Goal: Check status: Check status

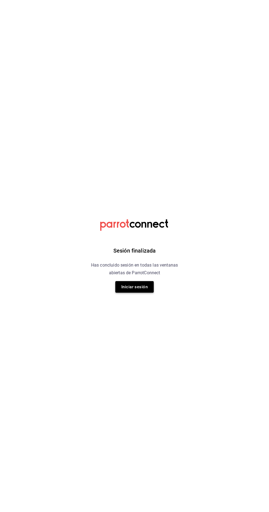
click at [131, 287] on button "Iniciar sesión" at bounding box center [134, 287] width 38 height 12
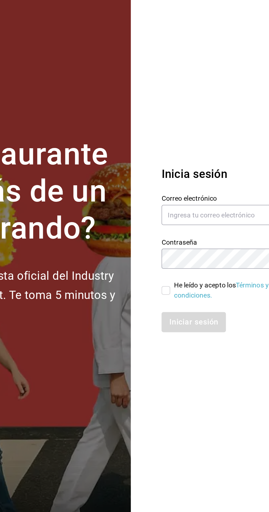
scroll to position [0, 0]
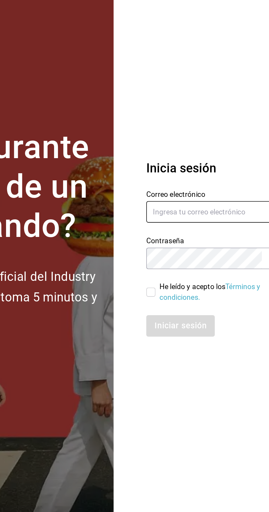
click at [203, 242] on input "text" at bounding box center [217, 237] width 77 height 12
type input "ramiroperazab@hotmail.com"
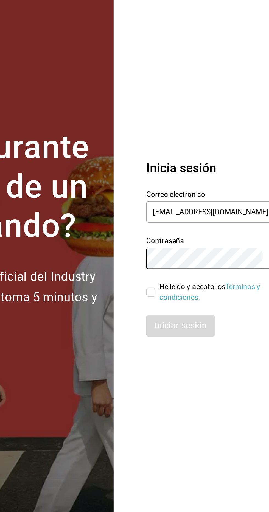
click at [201, 304] on div "Iniciar sesión" at bounding box center [217, 298] width 77 height 12
click at [188, 285] on link "Términos y condiciones." at bounding box center [213, 280] width 54 height 10
click at [181, 282] on input "He leído y acepto los Términos y condiciones." at bounding box center [181, 279] width 5 height 5
checkbox input "true"
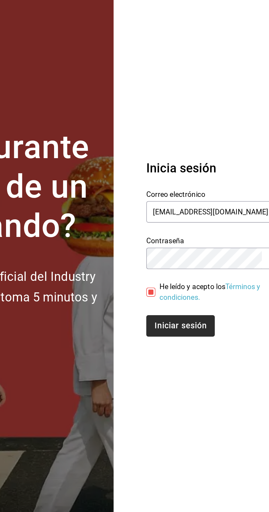
click at [199, 304] on button "Iniciar sesión" at bounding box center [197, 298] width 37 height 12
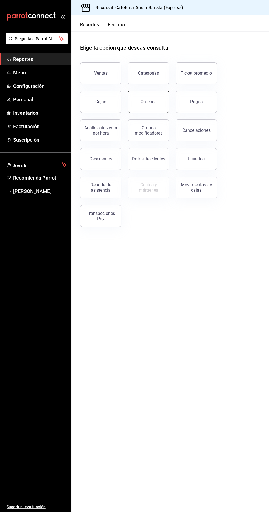
click at [157, 107] on button "Órdenes" at bounding box center [148, 102] width 41 height 22
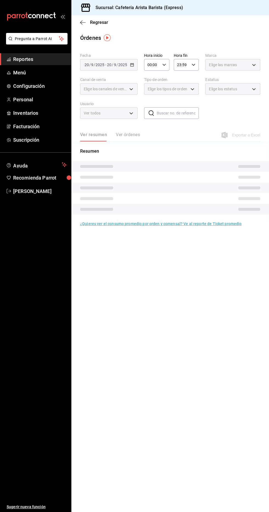
click at [125, 134] on div "Ver resumen Ver órdenes" at bounding box center [110, 136] width 60 height 9
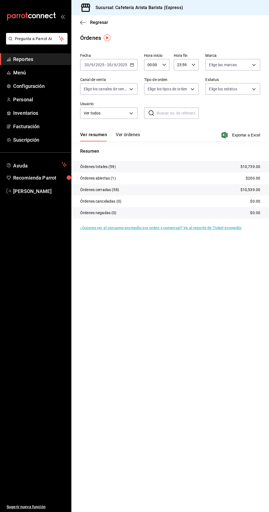
click at [133, 139] on button "Ver órdenes" at bounding box center [128, 136] width 24 height 9
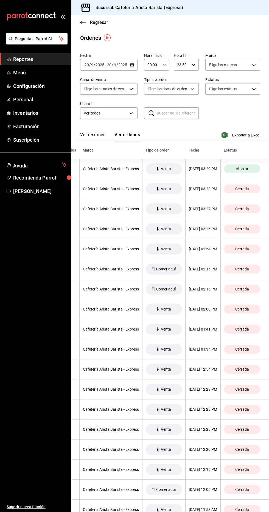
scroll to position [0, 185]
click at [185, 235] on th "[DATE] 03:26 PM" at bounding box center [202, 229] width 35 height 20
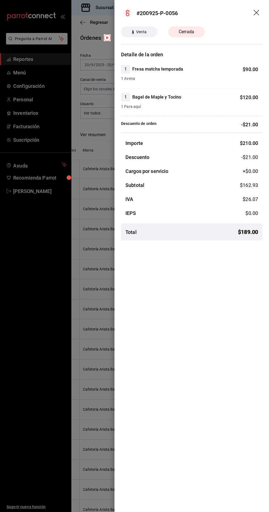
click at [83, 368] on div at bounding box center [134, 256] width 269 height 512
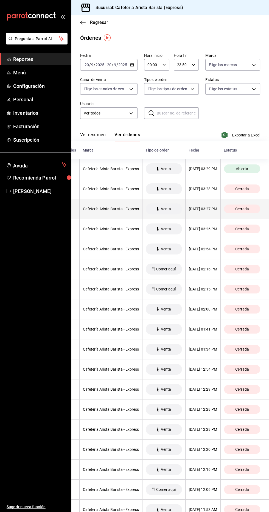
click at [221, 209] on th "Cerrada" at bounding box center [244, 209] width 49 height 20
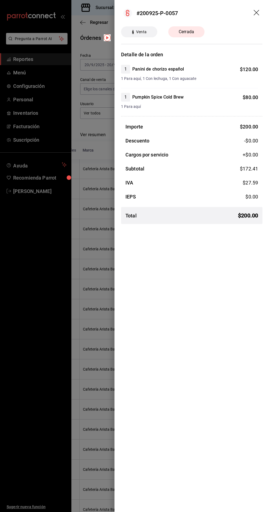
click at [78, 357] on div at bounding box center [134, 256] width 269 height 512
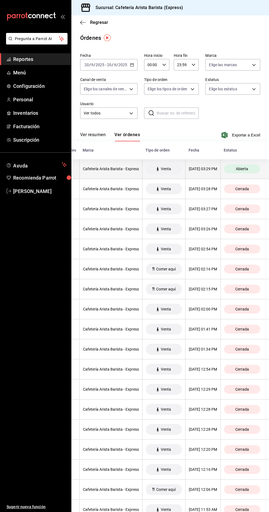
click at [228, 178] on th "Abierta" at bounding box center [244, 169] width 49 height 20
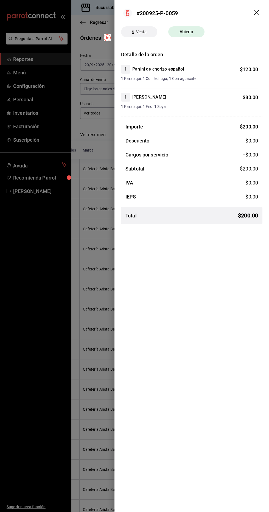
click at [75, 359] on div at bounding box center [134, 256] width 269 height 512
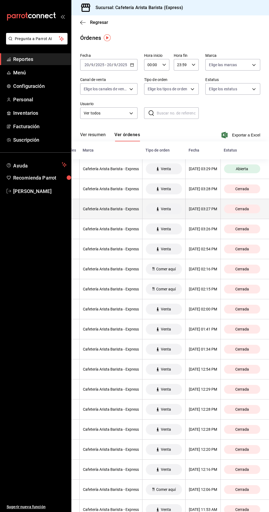
click at [215, 208] on div "[DATE] 03:27 PM" at bounding box center [203, 209] width 28 height 4
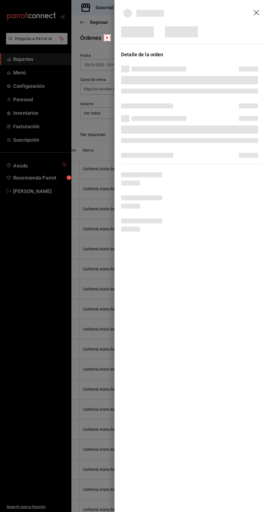
click at [64, 356] on div at bounding box center [134, 256] width 269 height 512
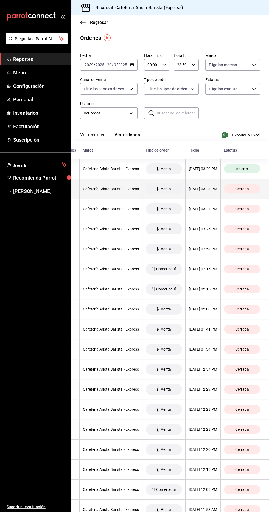
click at [227, 191] on div "Cerrada" at bounding box center [242, 189] width 36 height 9
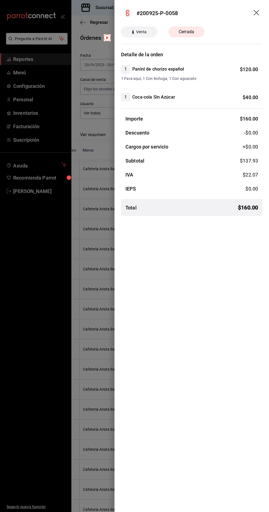
click at [79, 354] on div at bounding box center [134, 256] width 269 height 512
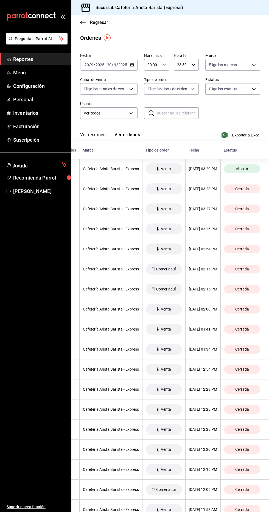
scroll to position [1, 0]
